Goal: Task Accomplishment & Management: Complete application form

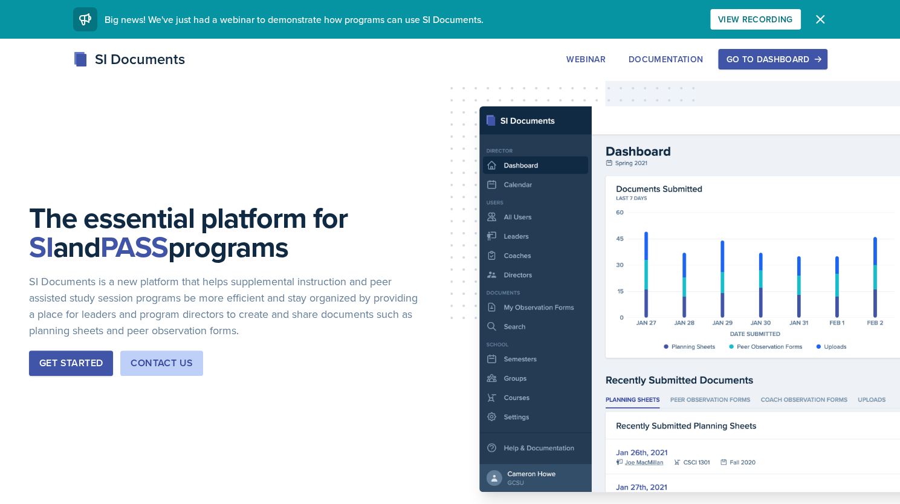
click at [747, 64] on div "Go to Dashboard" at bounding box center [772, 59] width 93 height 10
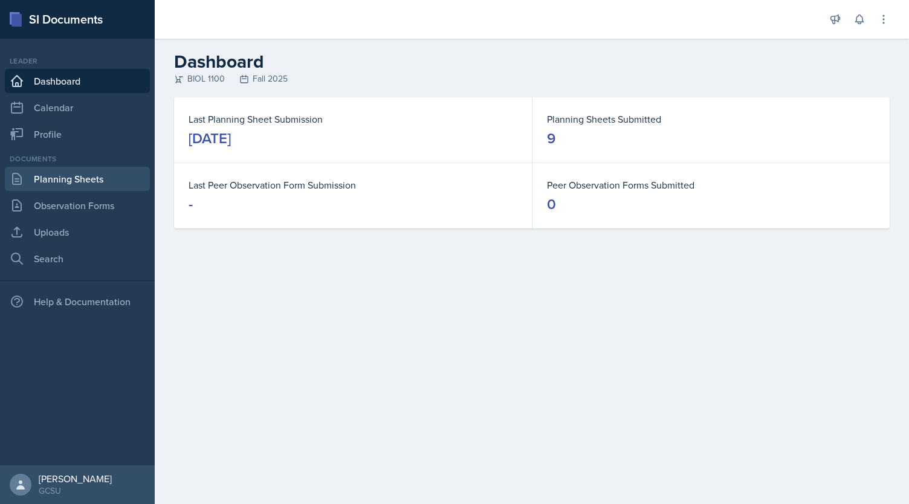
click at [87, 178] on link "Planning Sheets" at bounding box center [77, 179] width 145 height 24
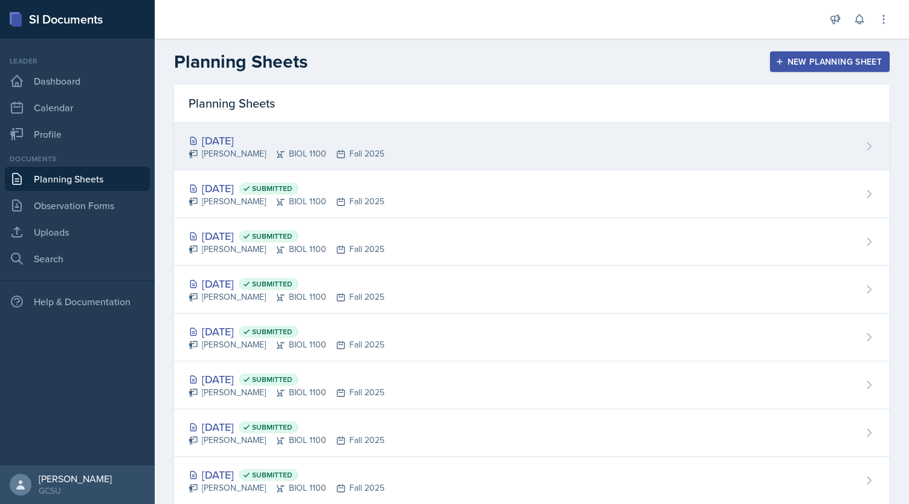
click at [241, 143] on div "Sep 24th, 2025" at bounding box center [287, 140] width 196 height 16
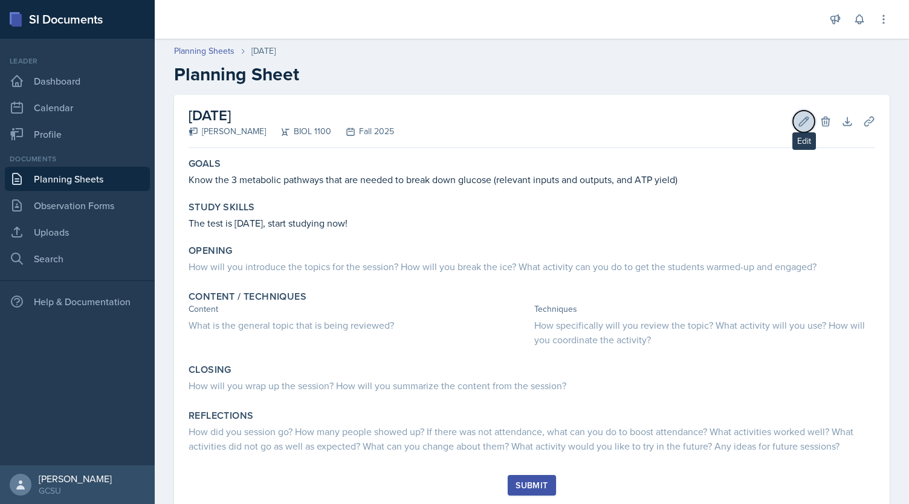
click at [798, 118] on icon at bounding box center [804, 121] width 12 height 12
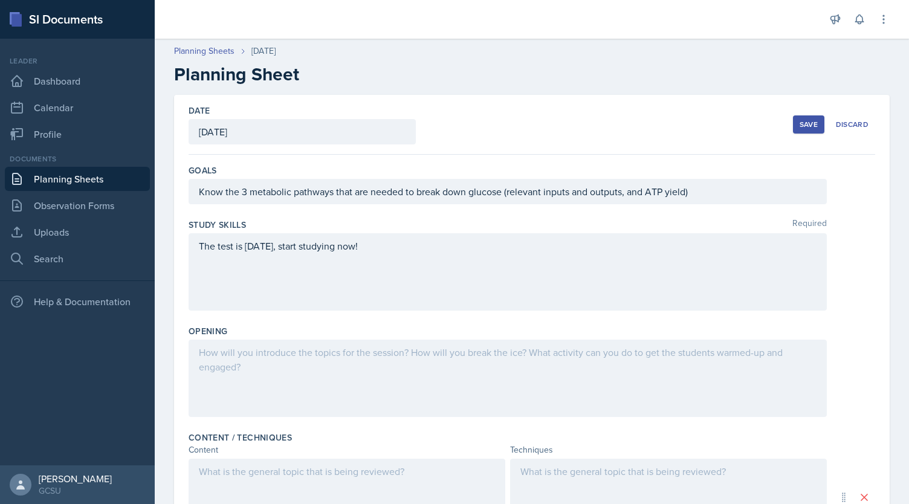
click at [321, 377] on div at bounding box center [508, 378] width 638 height 77
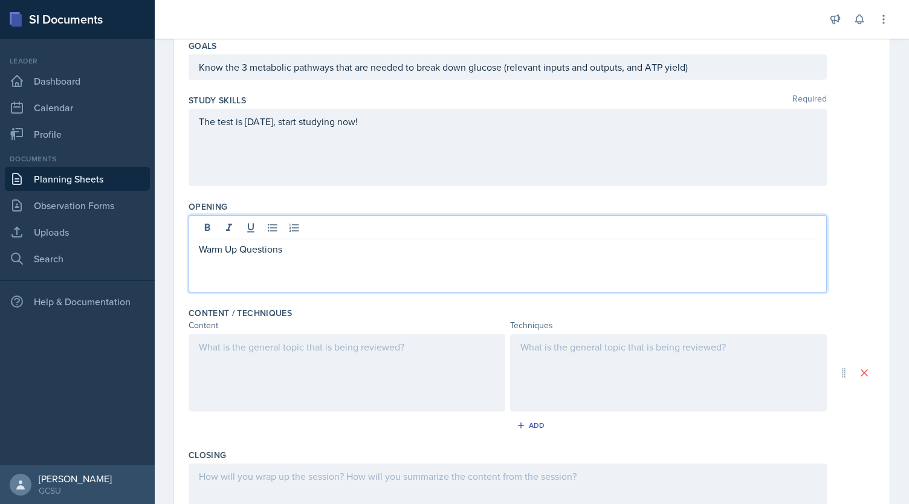
scroll to position [314, 0]
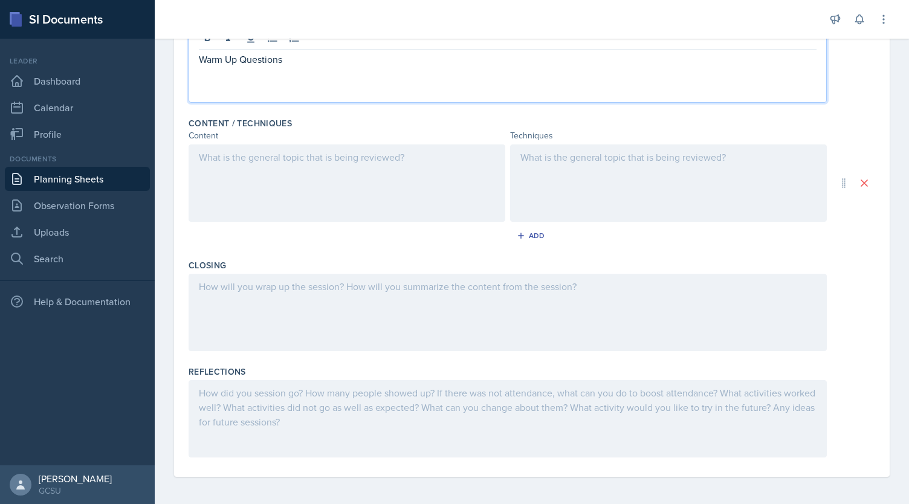
click at [400, 279] on div at bounding box center [508, 312] width 638 height 77
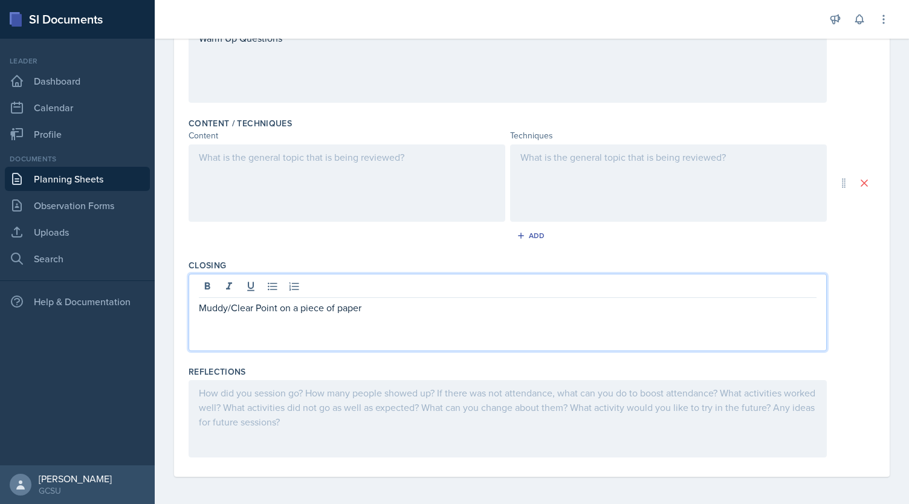
click at [514, 415] on div at bounding box center [508, 418] width 638 height 77
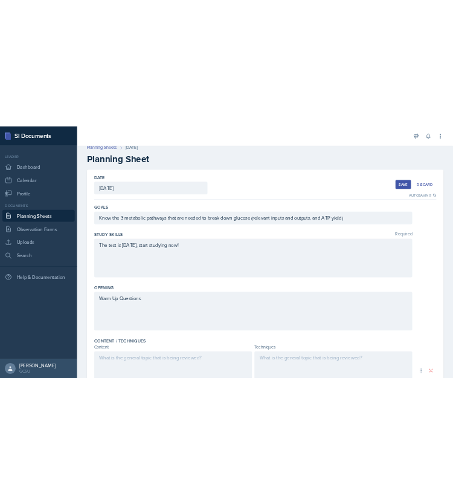
scroll to position [0, 0]
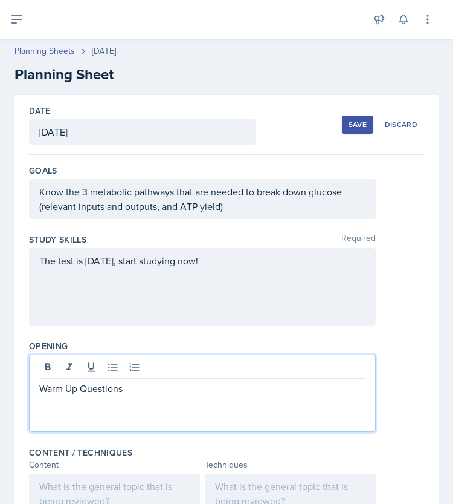
click at [146, 364] on div "Warm Up Questions" at bounding box center [202, 392] width 347 height 77
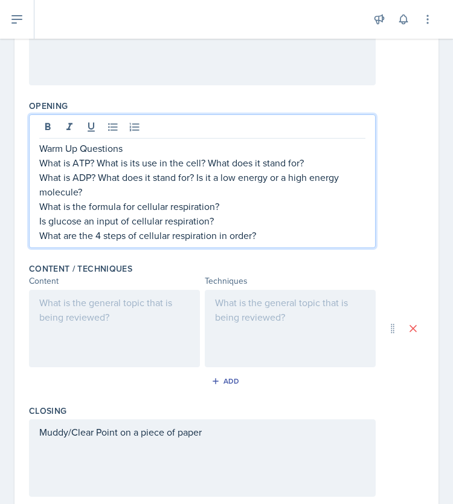
click at [152, 348] on div at bounding box center [114, 328] width 171 height 77
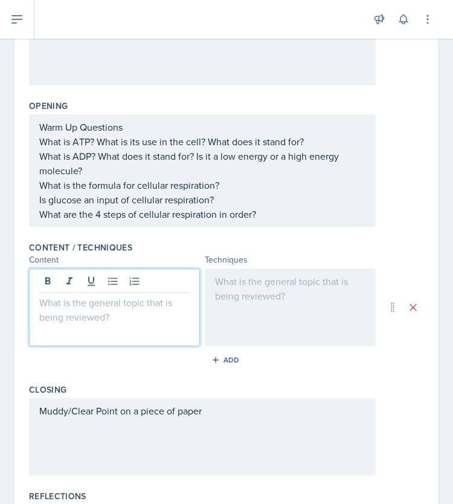
scroll to position [261, 0]
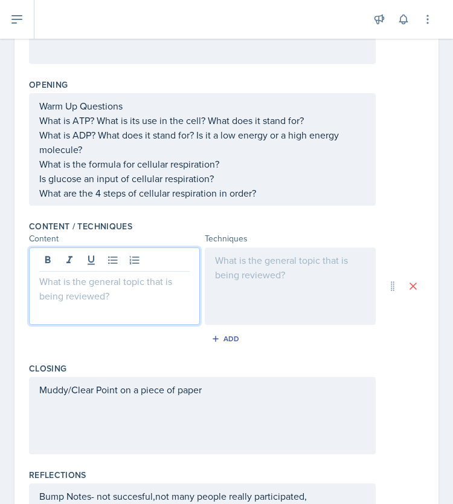
click at [76, 286] on p at bounding box center [114, 281] width 151 height 15
click at [248, 262] on div at bounding box center [290, 285] width 171 height 77
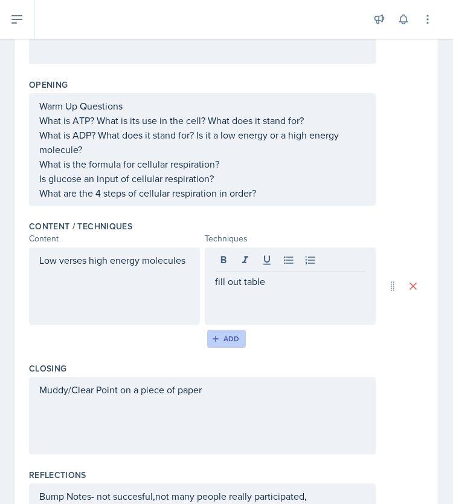
click at [222, 338] on div "Add" at bounding box center [227, 339] width 26 height 10
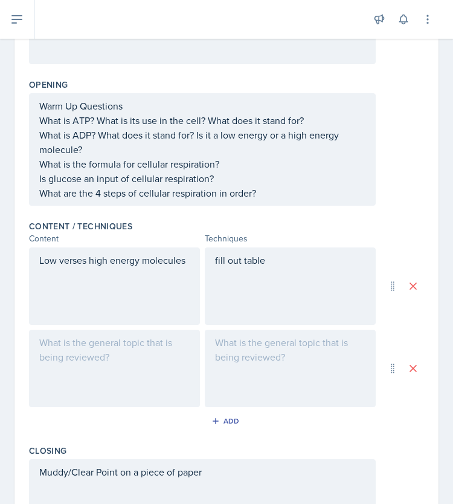
click at [135, 360] on div at bounding box center [114, 367] width 171 height 77
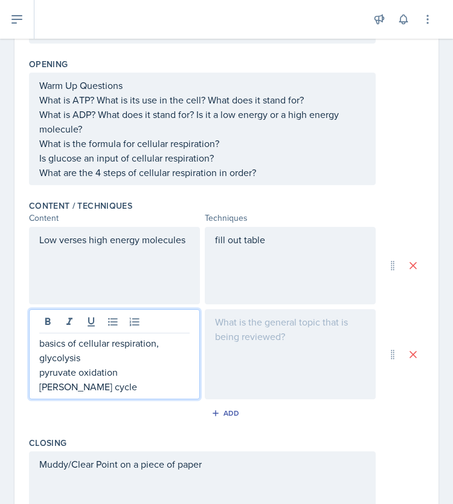
click at [261, 348] on div at bounding box center [290, 354] width 171 height 90
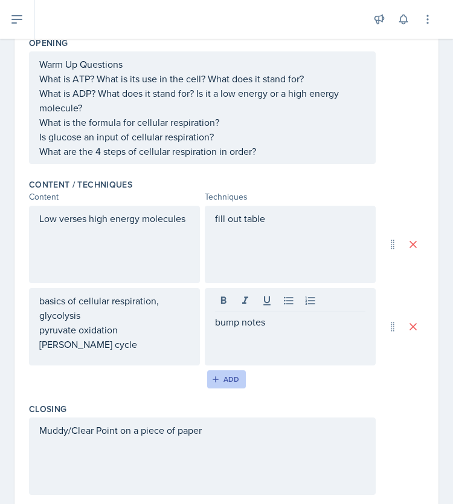
click at [212, 381] on icon "button" at bounding box center [216, 379] width 8 height 8
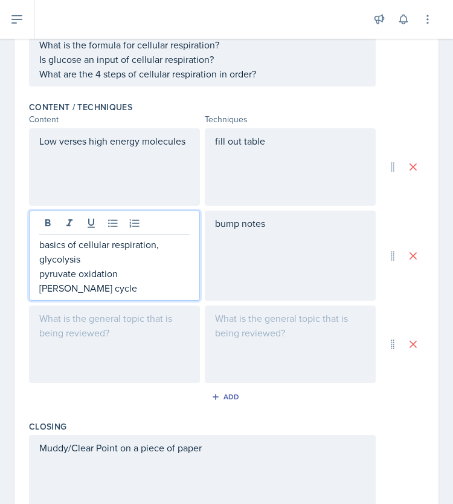
scroll to position [401, 0]
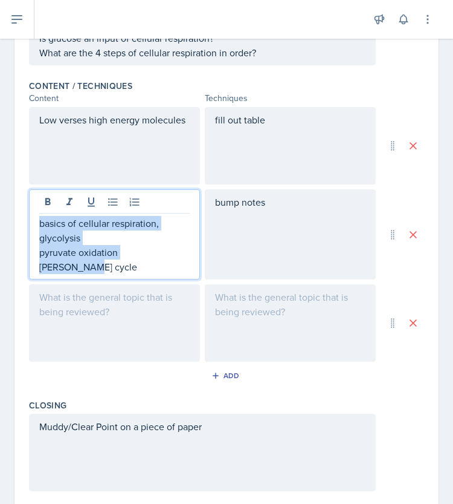
drag, startPoint x: 92, startPoint y: 263, endPoint x: 30, endPoint y: 204, distance: 85.1
click at [30, 204] on div "basics of cellular respiration, glycolysis pyruvate oxidation krebs cycle" at bounding box center [114, 234] width 171 height 90
copy div "basics of cellular respiration, glycolysis pyruvate oxidation krebs cycle"
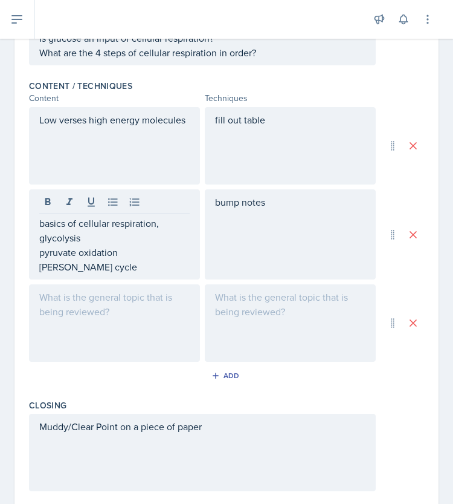
click at [96, 308] on div at bounding box center [114, 322] width 171 height 77
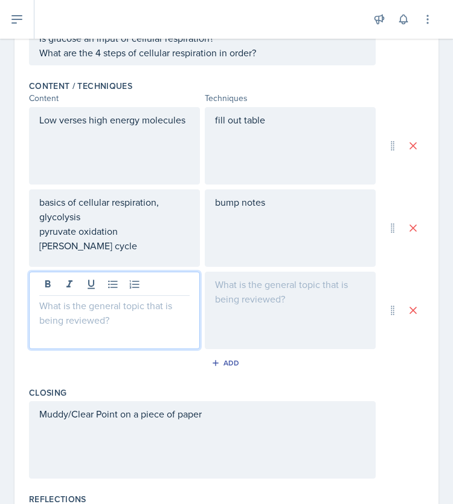
scroll to position [422, 0]
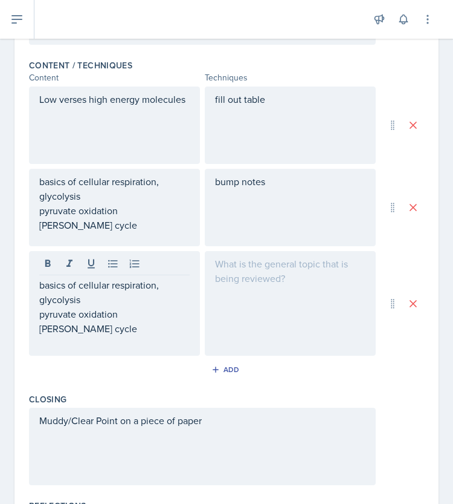
click at [288, 305] on div at bounding box center [290, 303] width 171 height 105
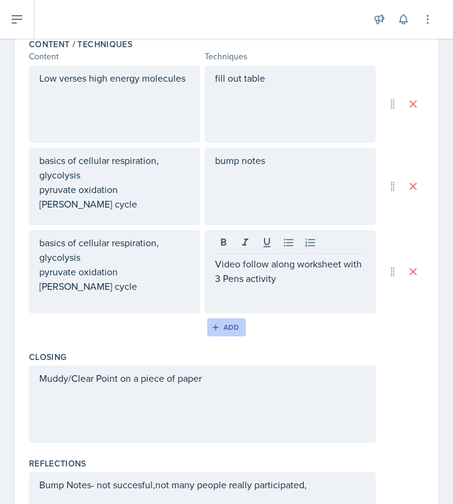
click at [227, 325] on div "Add" at bounding box center [227, 327] width 26 height 10
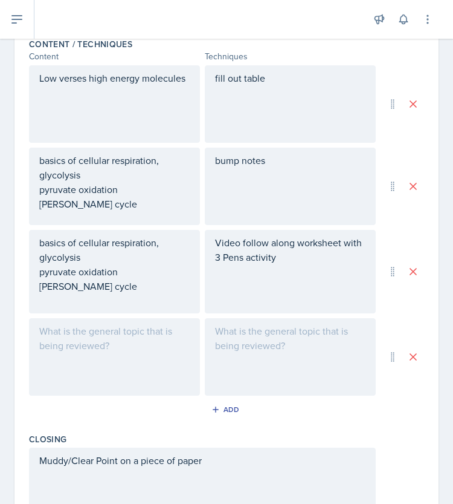
click at [151, 349] on div at bounding box center [114, 356] width 171 height 77
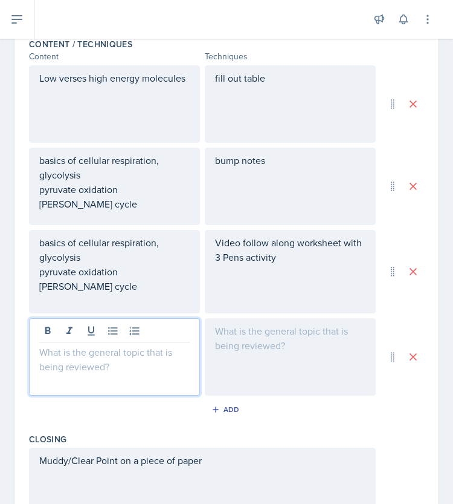
scroll to position [464, 0]
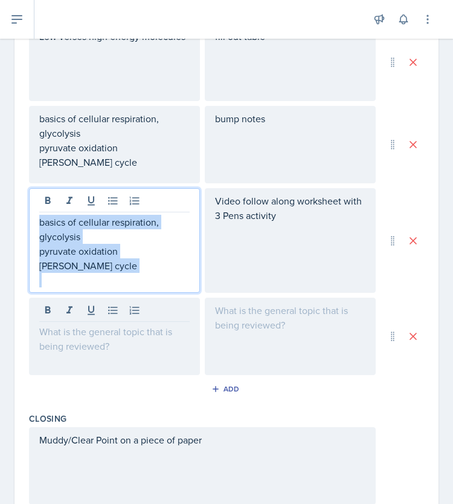
drag, startPoint x: 100, startPoint y: 273, endPoint x: 25, endPoint y: 209, distance: 97.8
click at [25, 209] on div "Date September 24th, 2025 September 2025 31 1 2 3 4 5 6 7 8 9 10 11 12 13 14 15…" at bounding box center [227, 120] width 424 height 1020
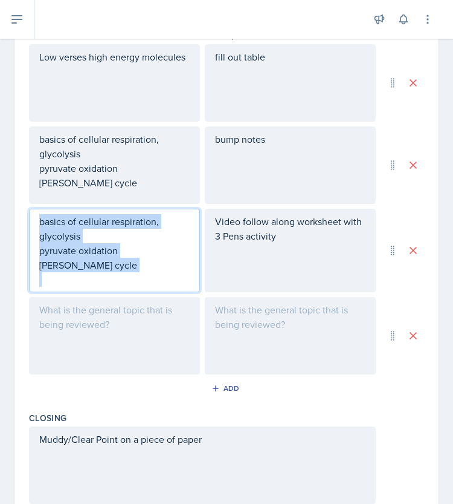
copy div "basics of cellular respiration, glycolysis pyruvate oxidation krebs cycle"
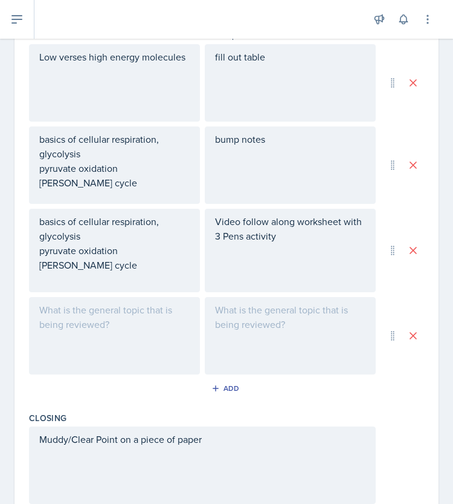
click at [70, 326] on div at bounding box center [114, 335] width 171 height 77
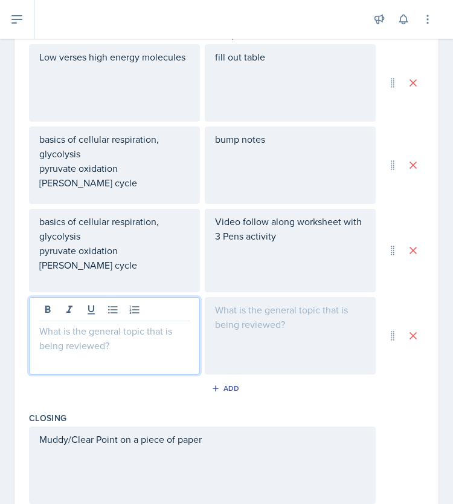
scroll to position [485, 0]
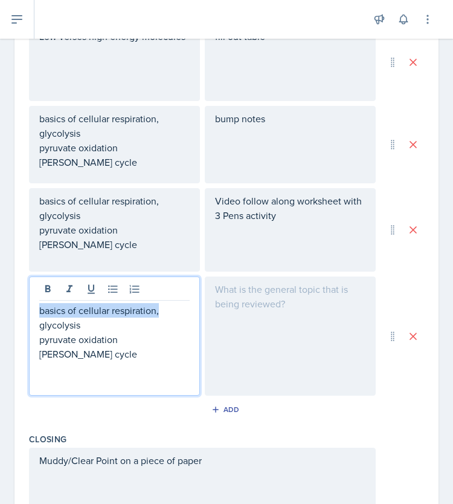
drag, startPoint x: 167, startPoint y: 311, endPoint x: 17, endPoint y: 306, distance: 150.0
click at [17, 306] on div "Date September 24th, 2025 September 2025 31 1 2 3 4 5 6 7 8 9 10 11 12 13 14 15…" at bounding box center [227, 130] width 424 height 1040
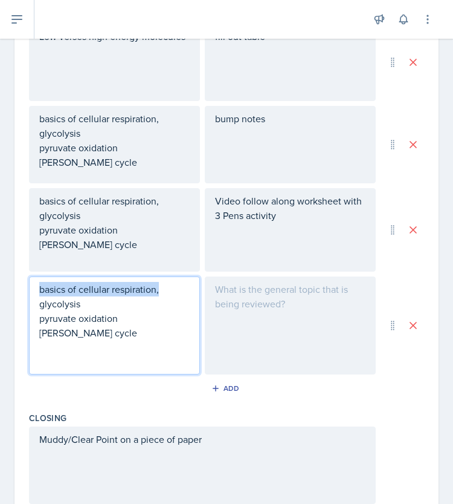
scroll to position [464, 0]
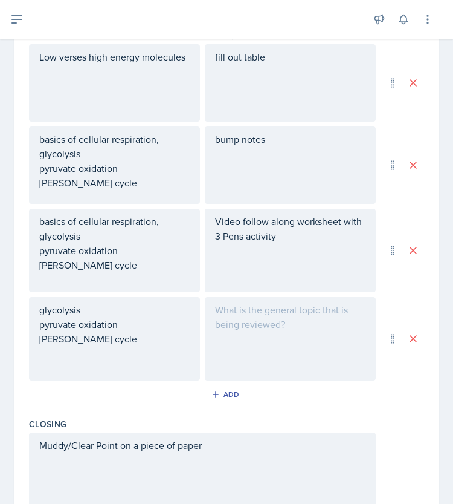
click at [247, 342] on div at bounding box center [290, 338] width 171 height 83
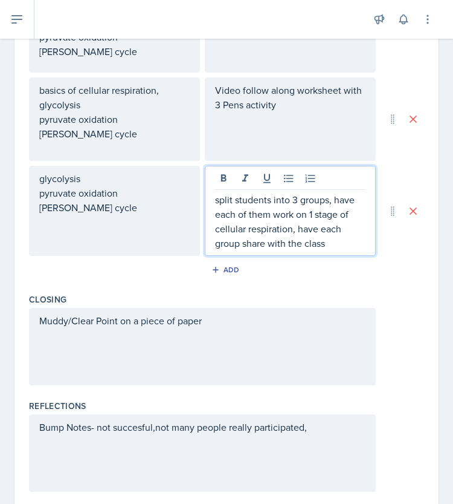
scroll to position [629, 0]
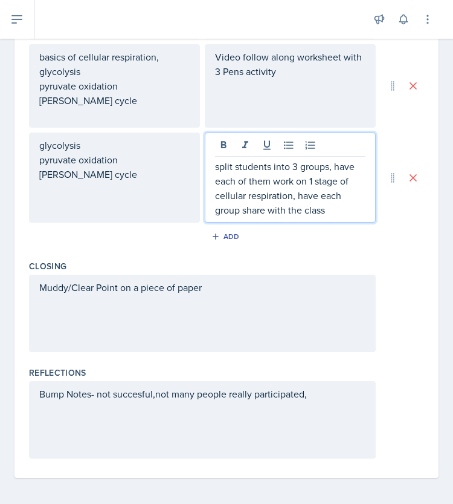
click at [318, 392] on div "Bump Notes- not succesful,not many people really participated," at bounding box center [202, 419] width 347 height 77
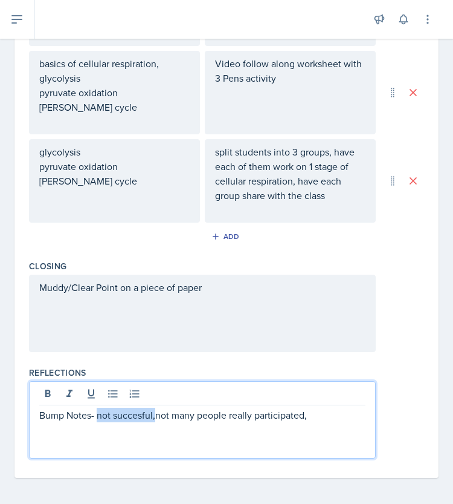
drag, startPoint x: 156, startPoint y: 413, endPoint x: 96, endPoint y: 410, distance: 59.9
click at [96, 410] on p "Bump Notes- not succesful,not many people really participated," at bounding box center [202, 414] width 326 height 15
click at [260, 409] on p "Bump Notes- not many people really participated," at bounding box center [202, 414] width 326 height 15
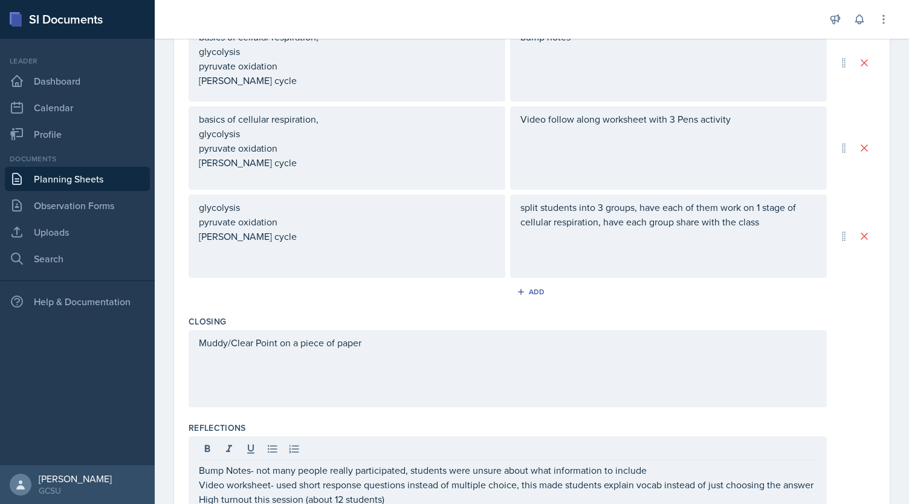
scroll to position [604, 0]
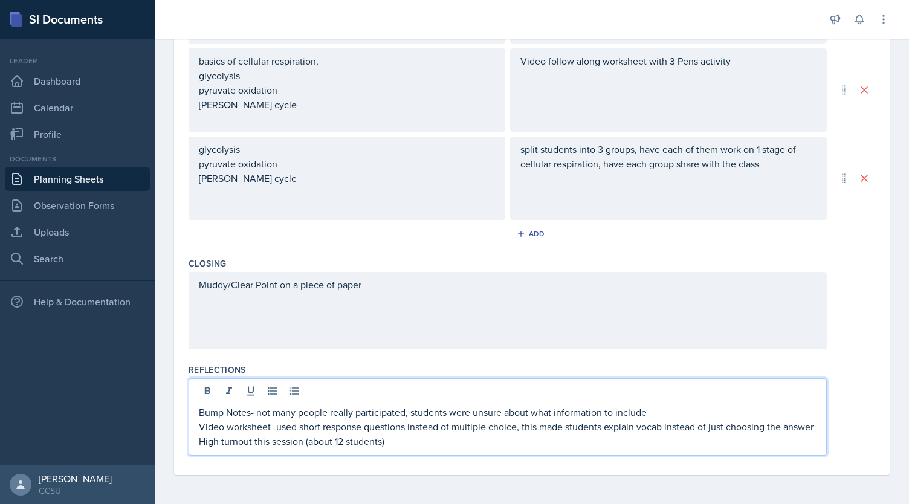
click at [401, 440] on p "High turnout this session (about 12 students)" at bounding box center [508, 441] width 618 height 15
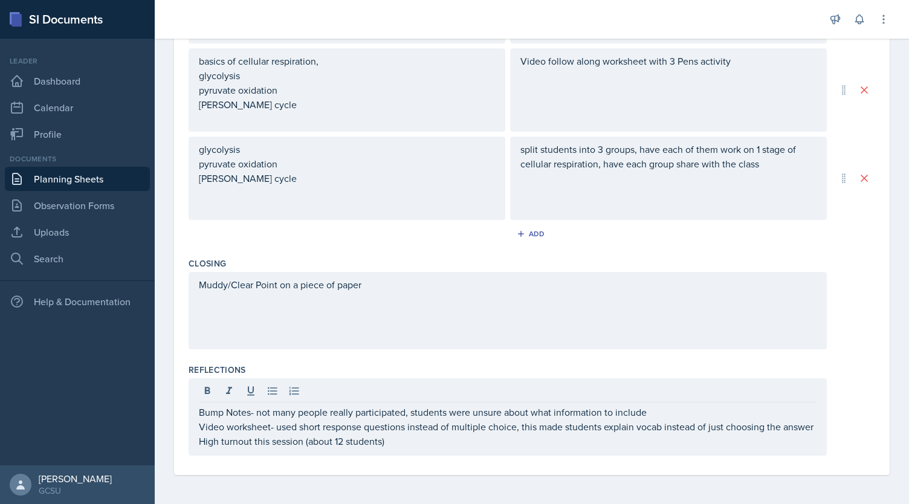
scroll to position [0, 0]
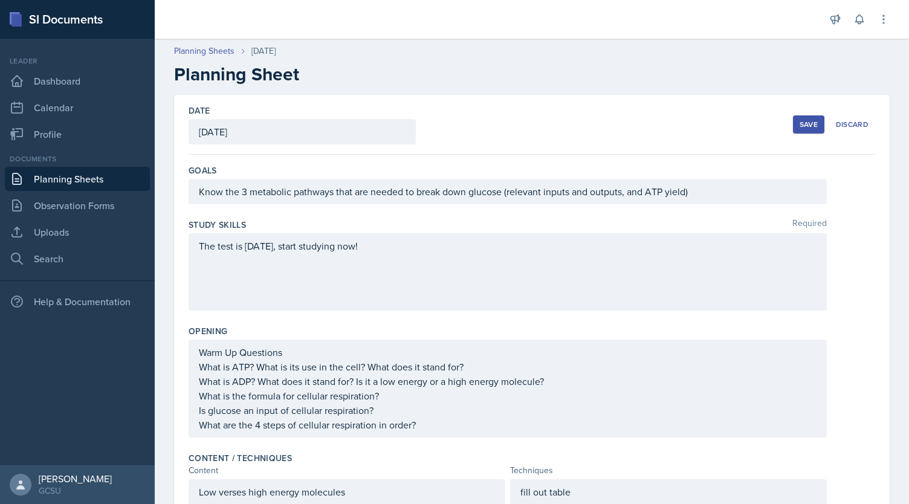
click at [800, 128] on div "Save" at bounding box center [809, 125] width 18 height 10
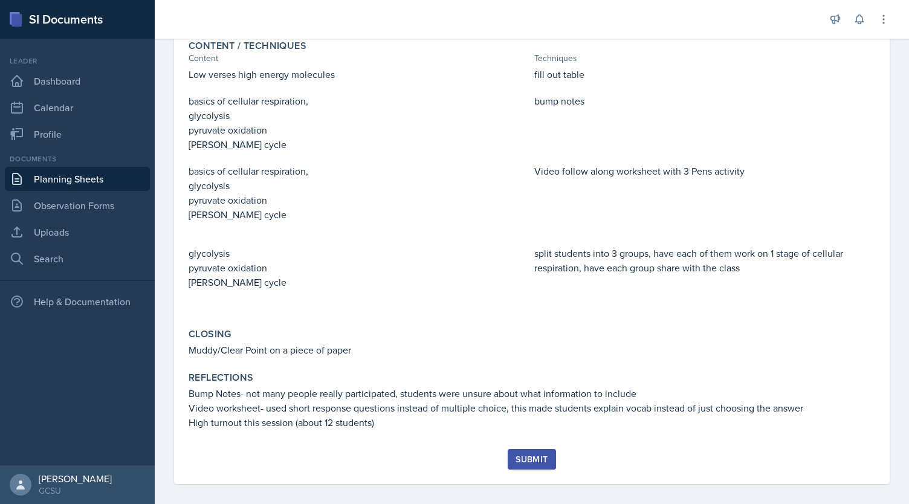
scroll to position [329, 0]
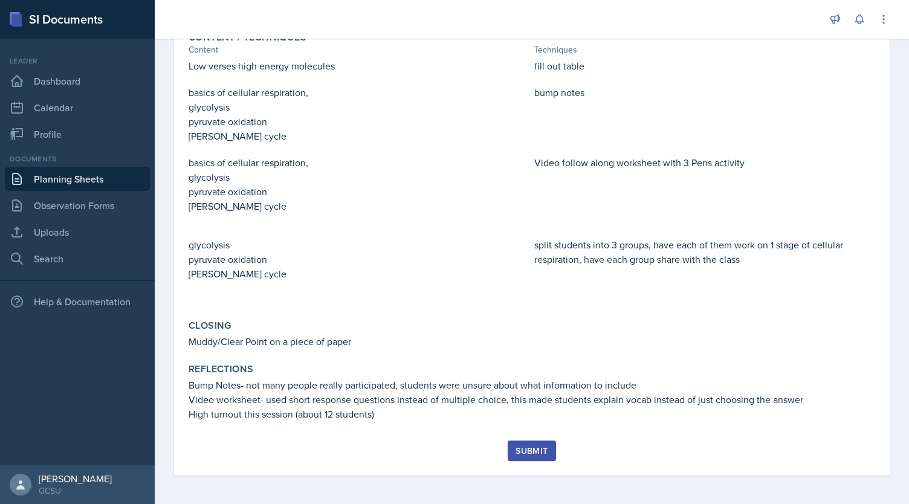
click at [537, 458] on button "Submit" at bounding box center [532, 451] width 48 height 21
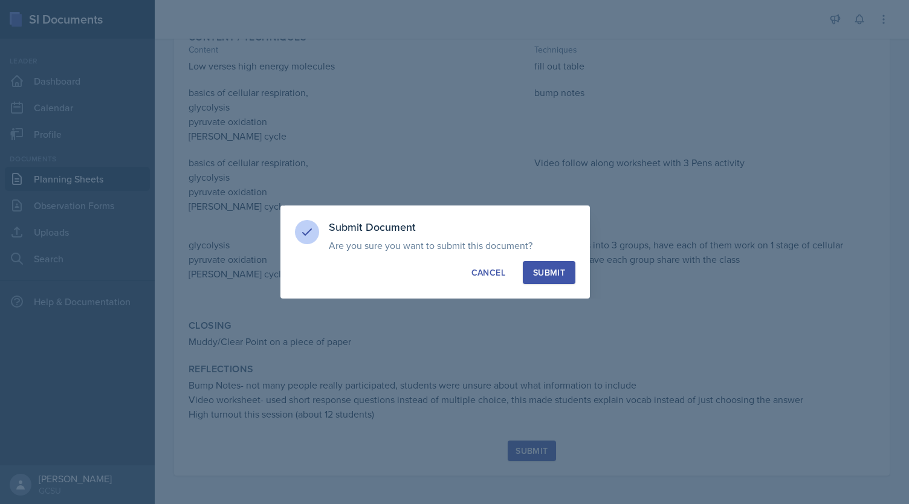
click at [554, 265] on button "Submit" at bounding box center [549, 272] width 53 height 23
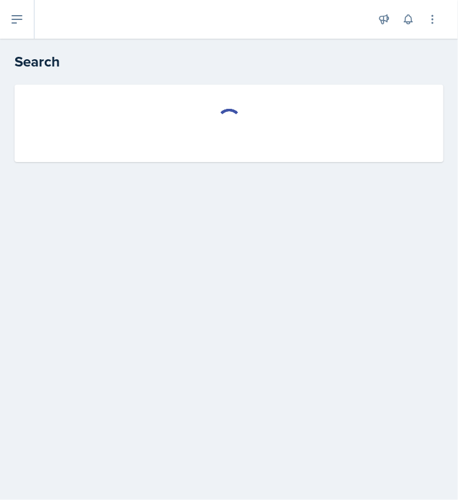
select select "all"
select select "1"
